Goal: Information Seeking & Learning: Learn about a topic

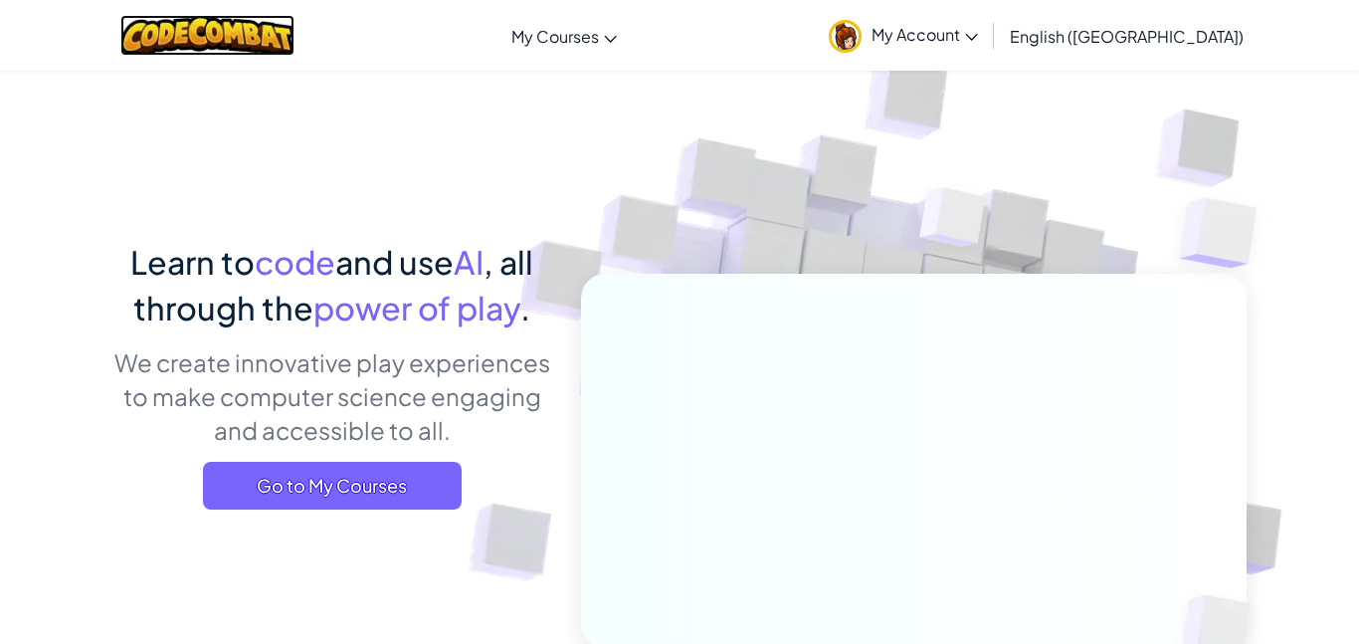
click at [256, 38] on img at bounding box center [207, 35] width 174 height 41
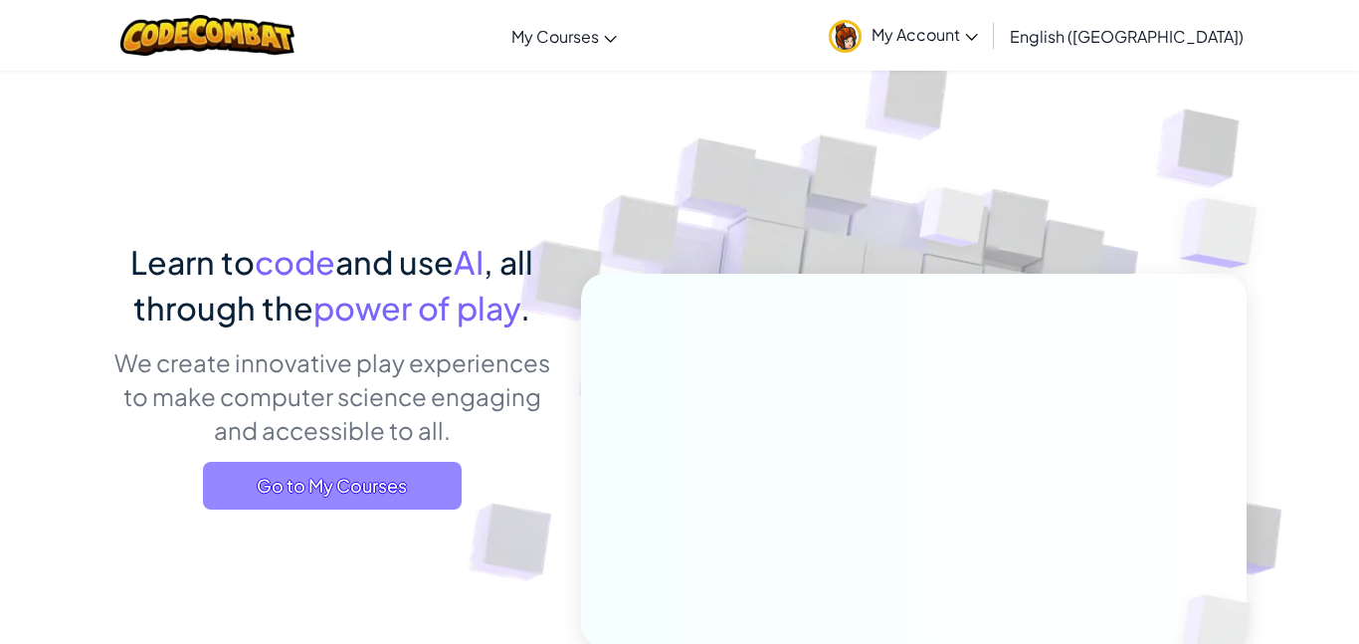
click at [307, 494] on span "Go to My Courses" at bounding box center [332, 485] width 259 height 48
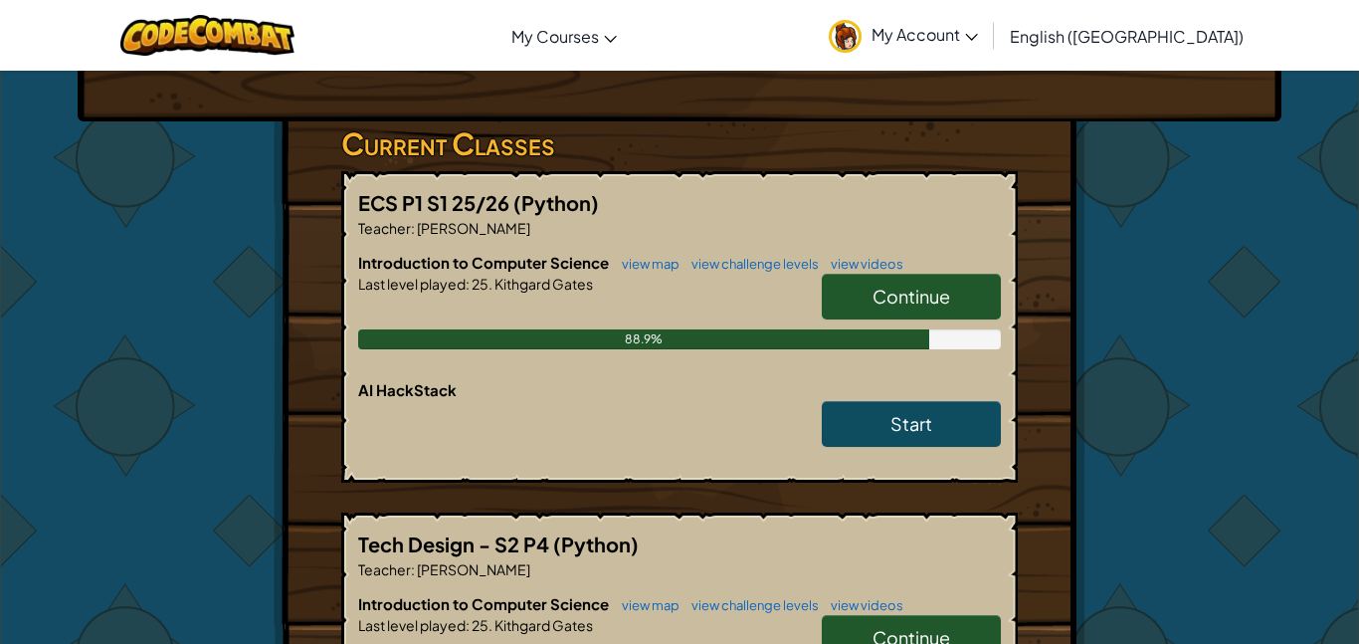
scroll to position [313, 0]
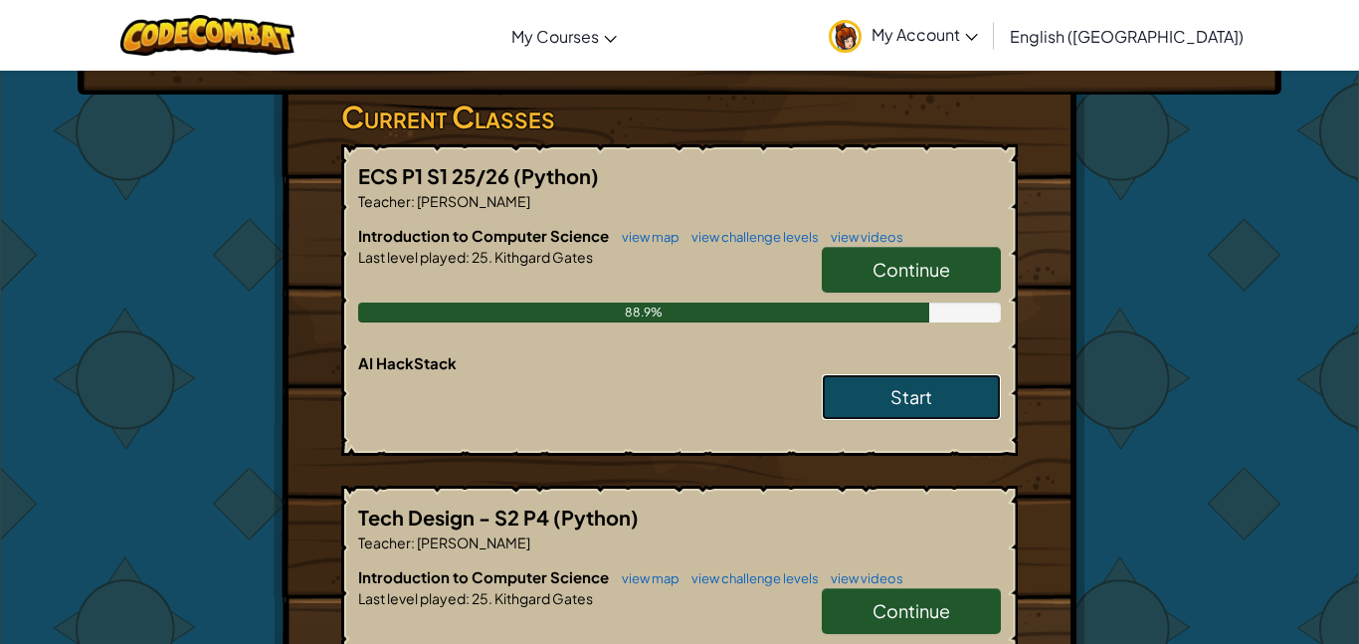
click at [932, 403] on link "Start" at bounding box center [911, 397] width 179 height 46
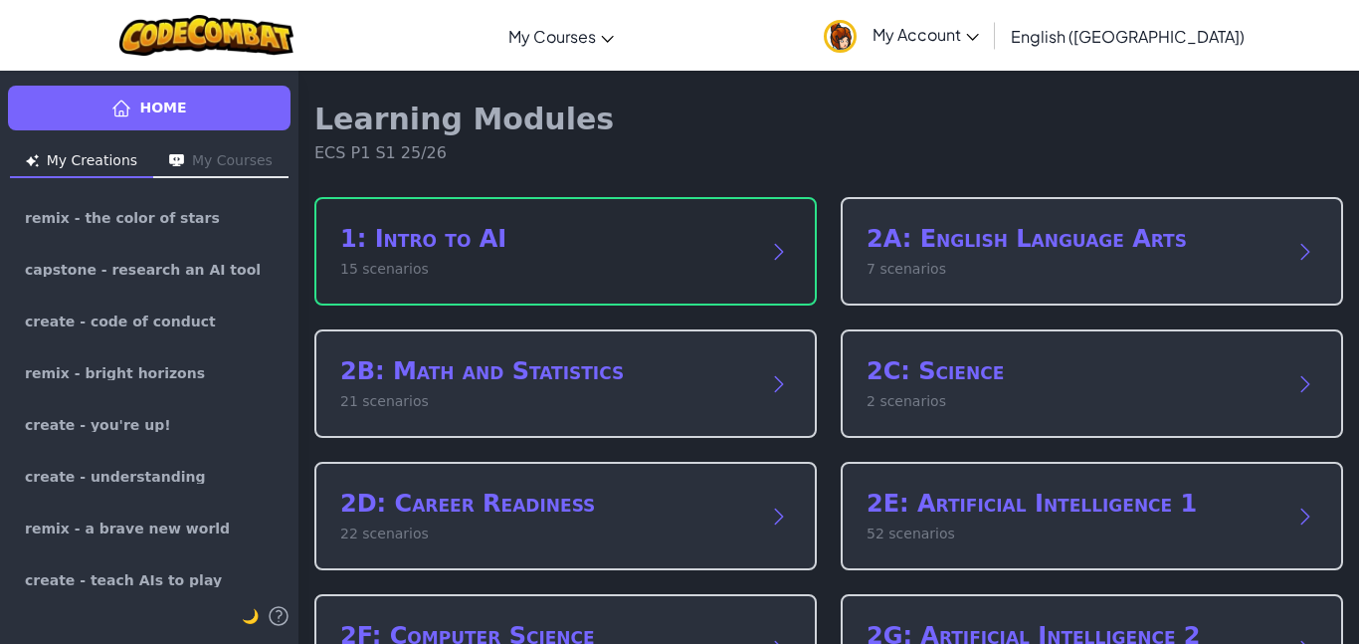
click at [700, 267] on p "15 scenarios" at bounding box center [545, 269] width 411 height 21
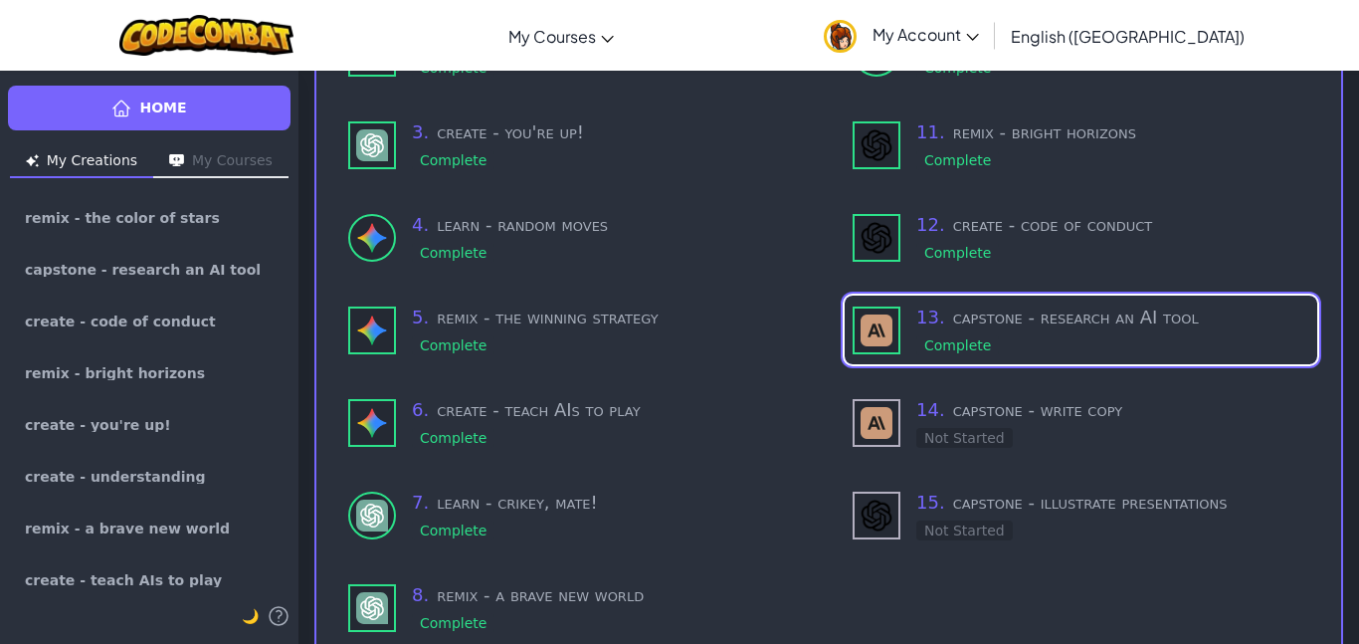
scroll to position [291, 0]
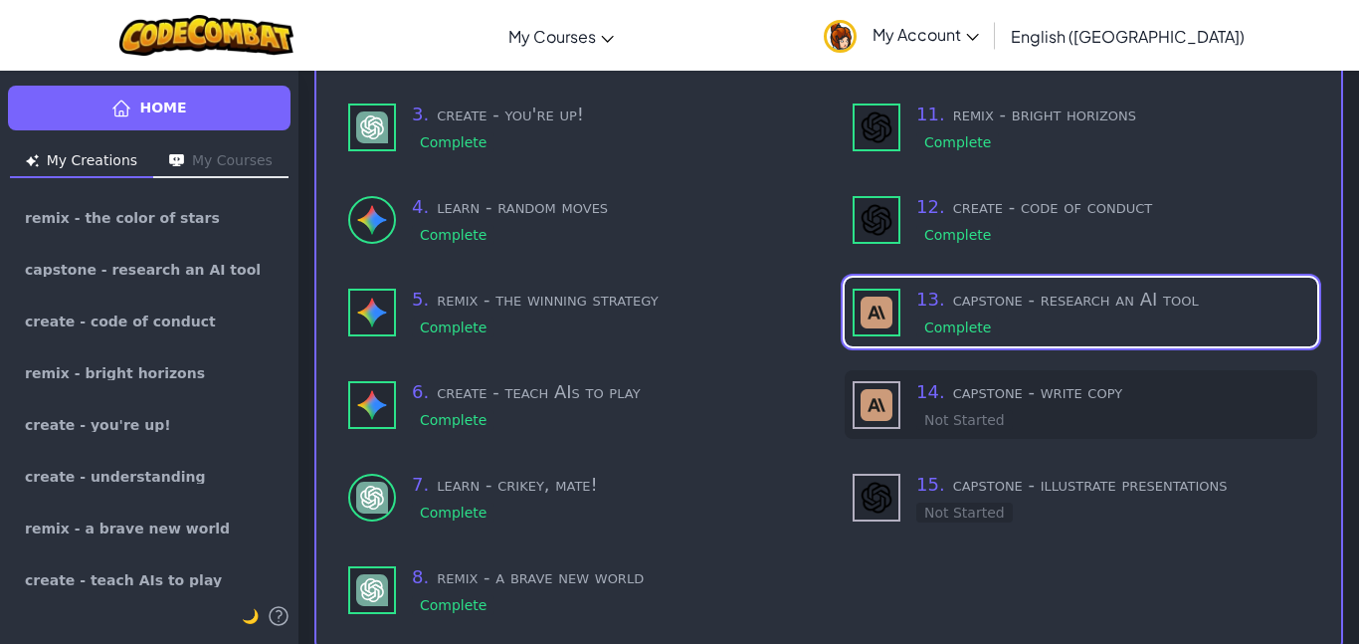
click at [860, 392] on img at bounding box center [876, 405] width 32 height 32
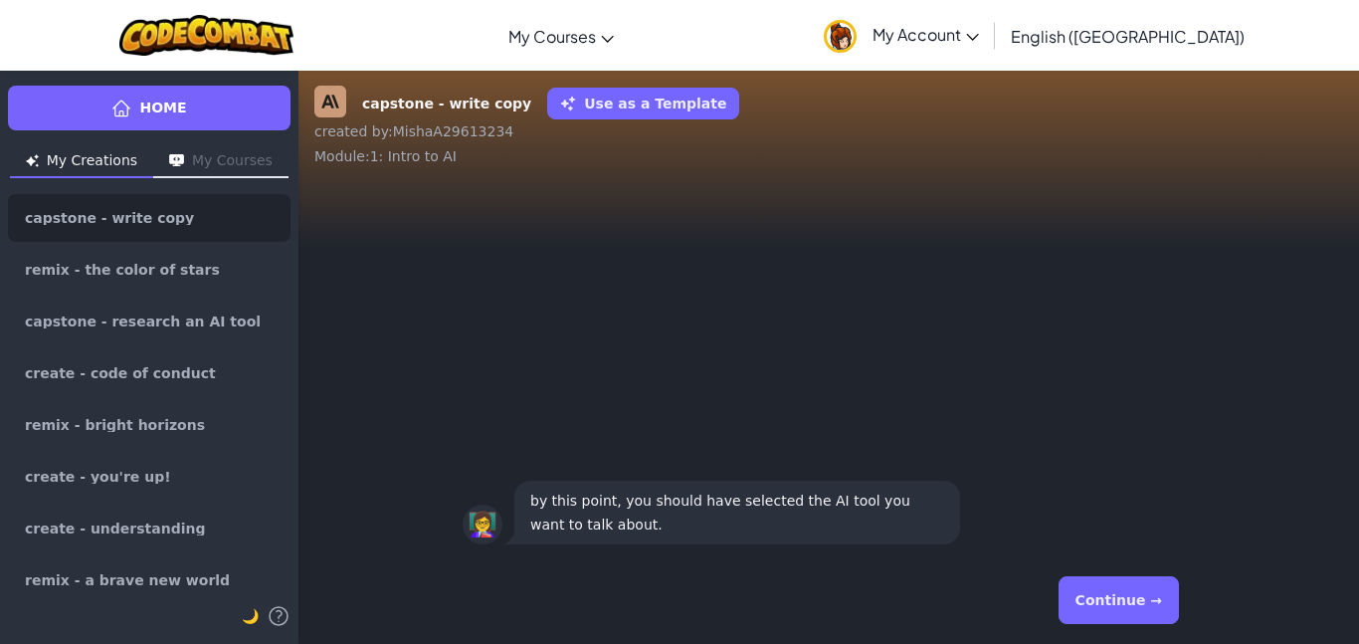
click at [1094, 595] on button "Continue →" at bounding box center [1118, 600] width 120 height 48
